Goal: Task Accomplishment & Management: Use online tool/utility

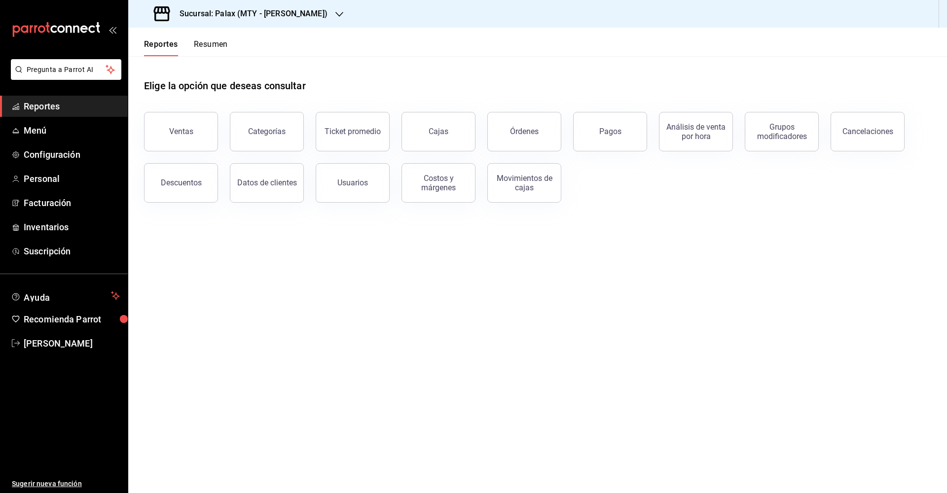
click at [335, 13] on icon "button" at bounding box center [339, 14] width 8 height 8
click at [219, 44] on div "Palax (MTY - CUMBRES)" at bounding box center [202, 42] width 132 height 10
click at [867, 133] on div "Cancelaciones" at bounding box center [867, 131] width 51 height 9
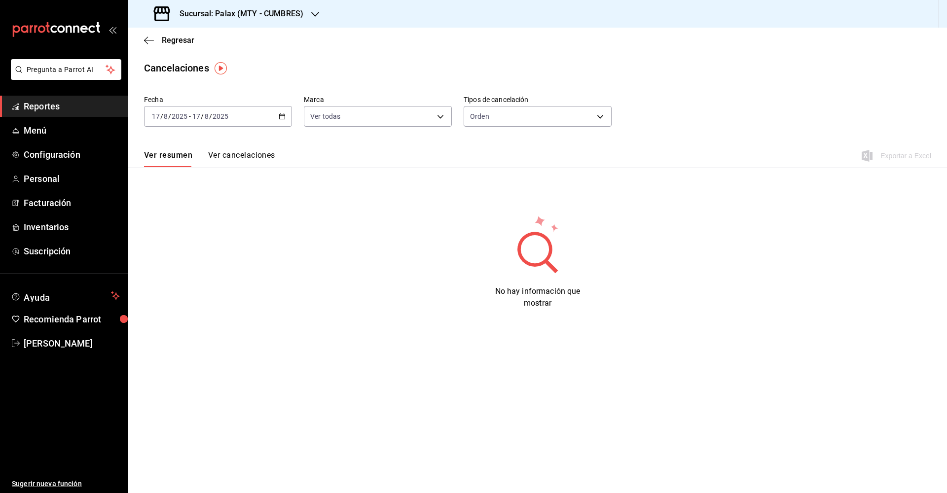
click at [280, 117] on icon "button" at bounding box center [282, 116] width 7 height 7
click at [173, 215] on span "Mes actual" at bounding box center [190, 213] width 76 height 10
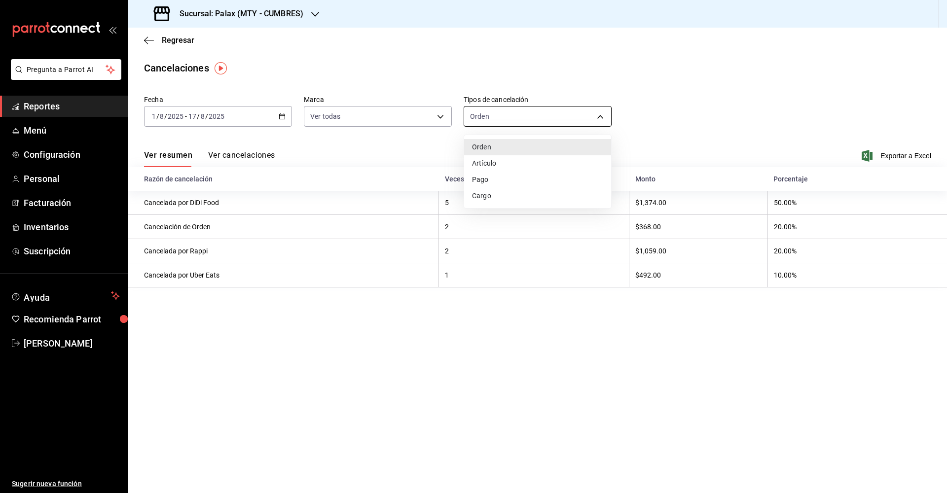
click at [600, 117] on body "Pregunta a Parrot AI Reportes Menú Configuración Personal Facturación Inventari…" at bounding box center [473, 246] width 947 height 493
click at [600, 117] on div at bounding box center [473, 246] width 947 height 493
click at [600, 117] on body "Pregunta a Parrot AI Reportes Menú Configuración Personal Facturación Inventari…" at bounding box center [473, 246] width 947 height 493
click at [495, 164] on li "Artículo" at bounding box center [537, 163] width 147 height 16
type input "ORDER_ITEM"
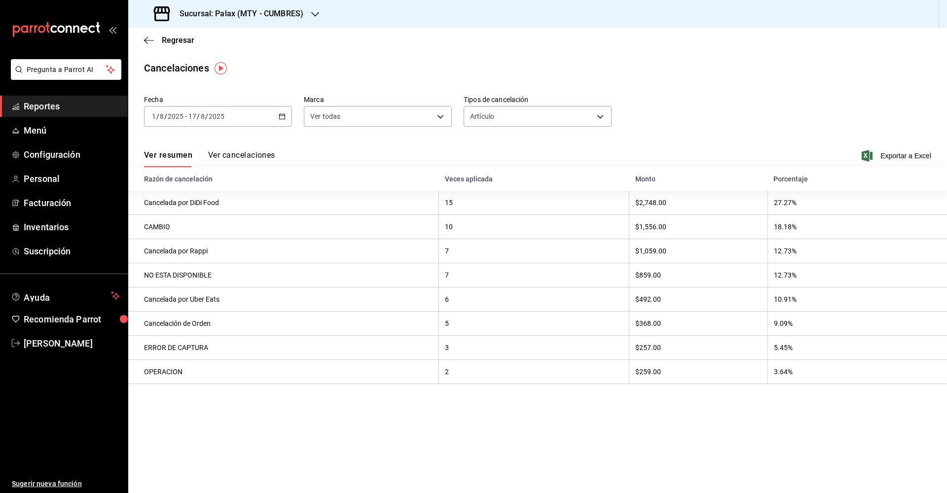
click at [312, 12] on icon "button" at bounding box center [315, 14] width 8 height 8
click at [205, 62] on span "Palax (MTY - [PERSON_NAME])" at bounding box center [184, 65] width 97 height 10
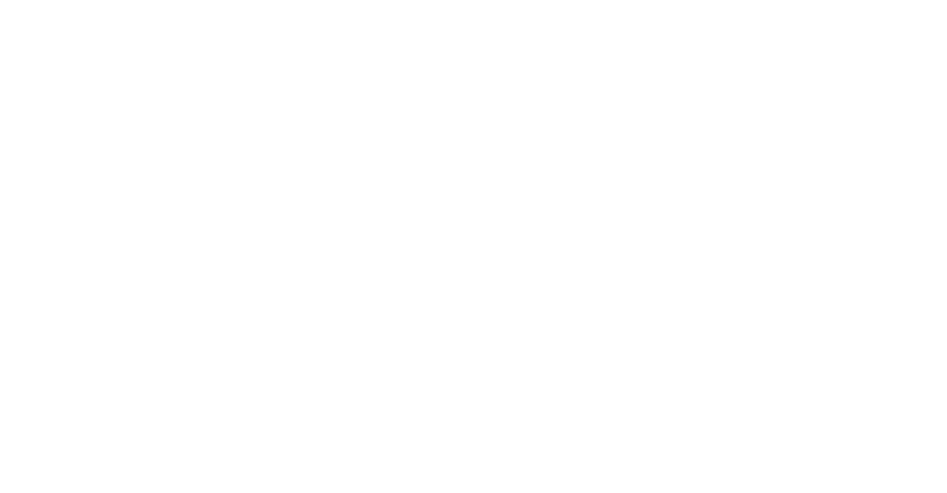
click at [863, 4] on html at bounding box center [473, 2] width 947 height 4
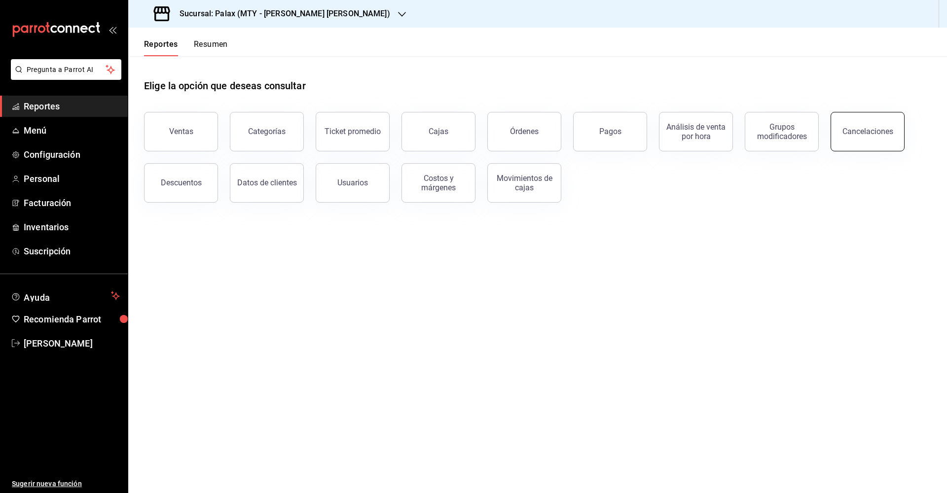
click at [856, 129] on div "Cancelaciones" at bounding box center [867, 131] width 51 height 9
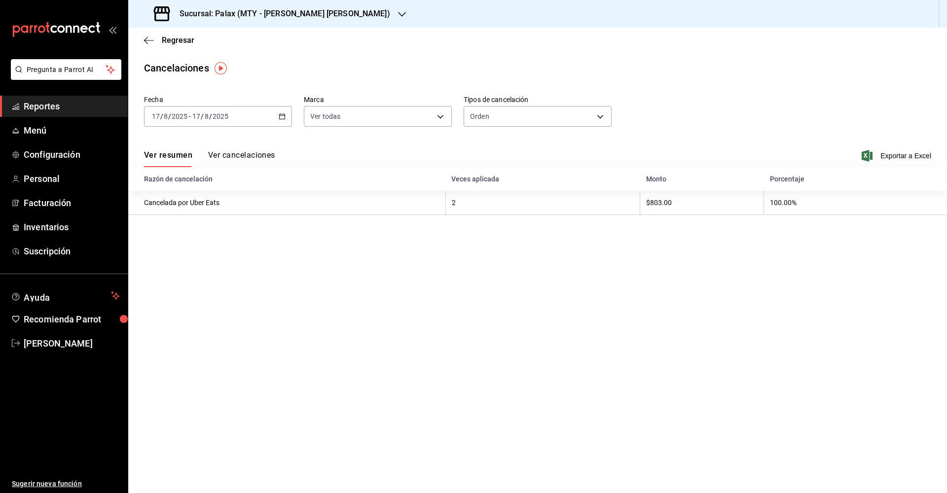
click at [283, 118] on icon "button" at bounding box center [282, 116] width 7 height 7
click at [185, 215] on span "Mes actual" at bounding box center [190, 213] width 76 height 10
click at [597, 116] on body "Pregunta a Parrot AI Reportes Menú Configuración Personal Facturación Inventari…" at bounding box center [473, 246] width 947 height 493
click at [491, 164] on li "Artículo" at bounding box center [537, 163] width 147 height 16
type input "ORDER_ITEM"
